Goal: Information Seeking & Learning: Find specific fact

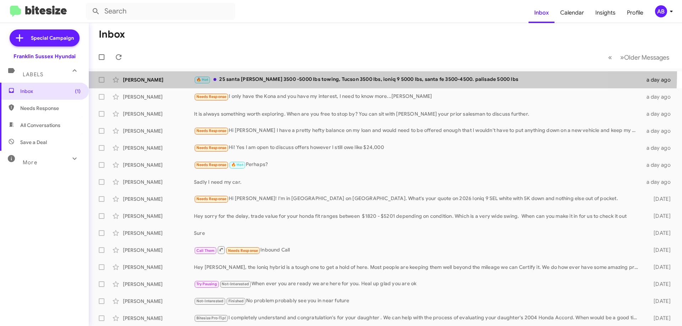
click at [326, 73] on div "[PERSON_NAME] 🔥 Hot 25 santa [PERSON_NAME] 3500 -5000 lbs towing, [GEOGRAPHIC_D…" at bounding box center [385, 80] width 582 height 14
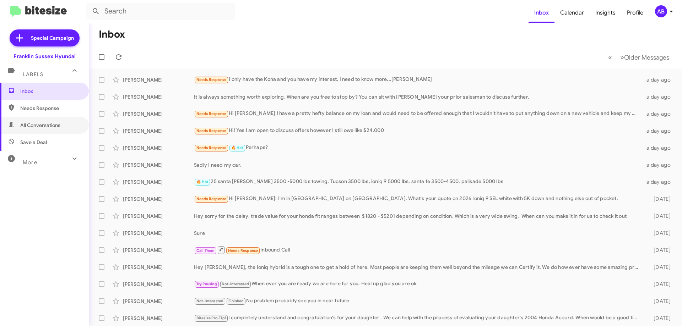
click at [43, 121] on span "All Conversations" at bounding box center [44, 125] width 89 height 17
type input "in:all-conversations"
click at [129, 15] on input "text" at bounding box center [160, 11] width 149 height 17
click at [89, 4] on button at bounding box center [96, 11] width 14 height 14
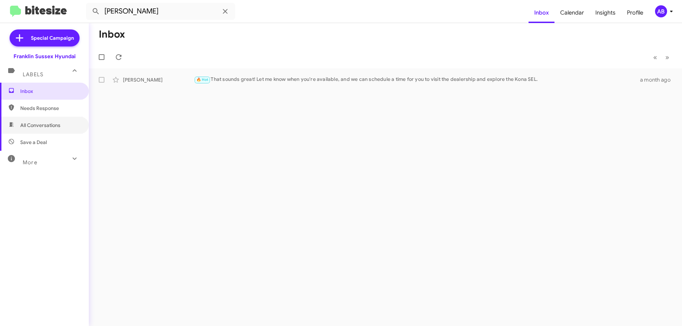
click at [44, 122] on span "All Conversations" at bounding box center [40, 125] width 40 height 7
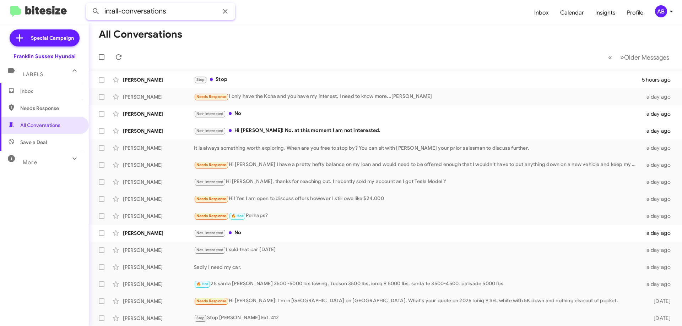
drag, startPoint x: 198, startPoint y: 10, endPoint x: 91, endPoint y: 9, distance: 106.9
click at [91, 9] on div "in:all-conversations" at bounding box center [160, 11] width 149 height 17
click at [89, 4] on button at bounding box center [96, 11] width 14 height 14
type input "karen"
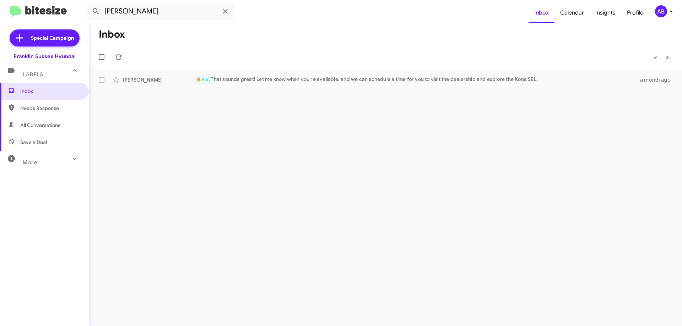
click at [229, 10] on icon at bounding box center [225, 11] width 9 height 9
